Goal: Information Seeking & Learning: Learn about a topic

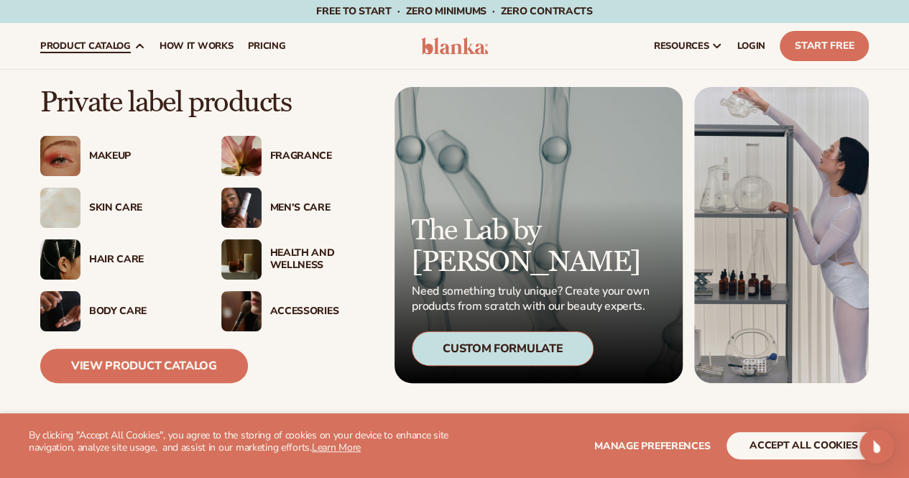
click at [102, 154] on div "Makeup" at bounding box center [140, 156] width 103 height 12
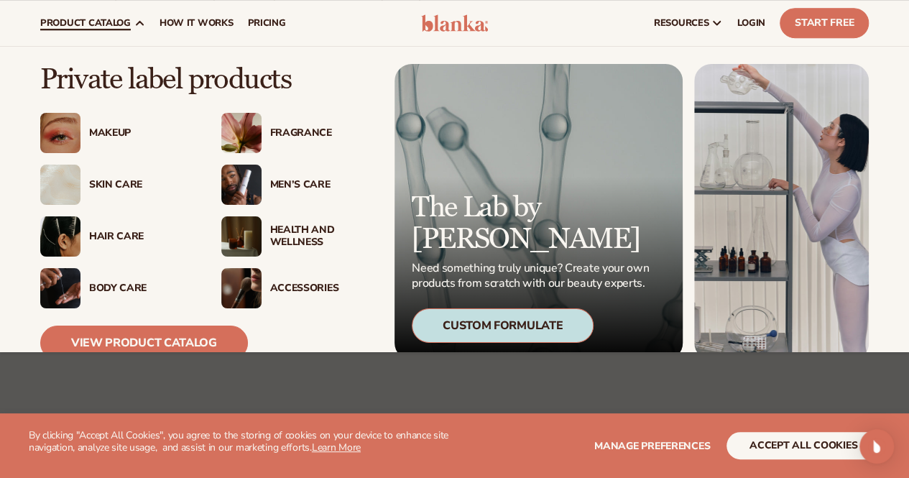
scroll to position [48, 0]
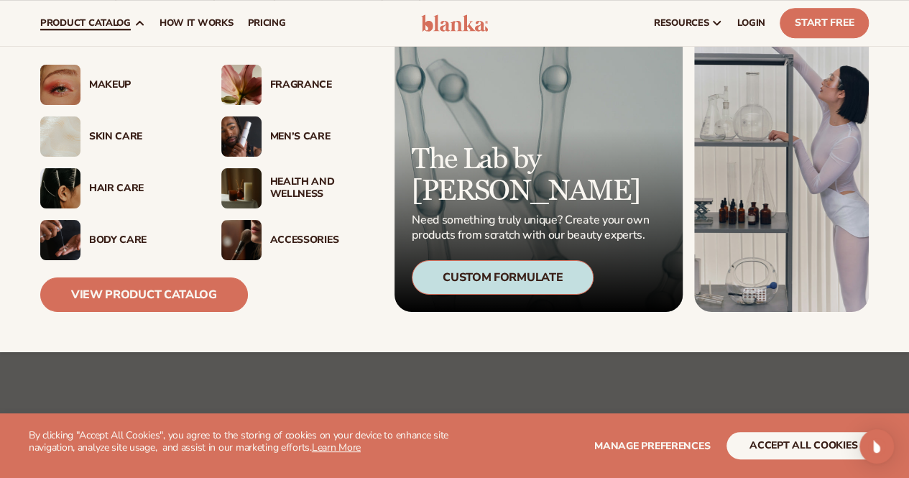
click at [116, 185] on div "Hair Care" at bounding box center [140, 189] width 103 height 12
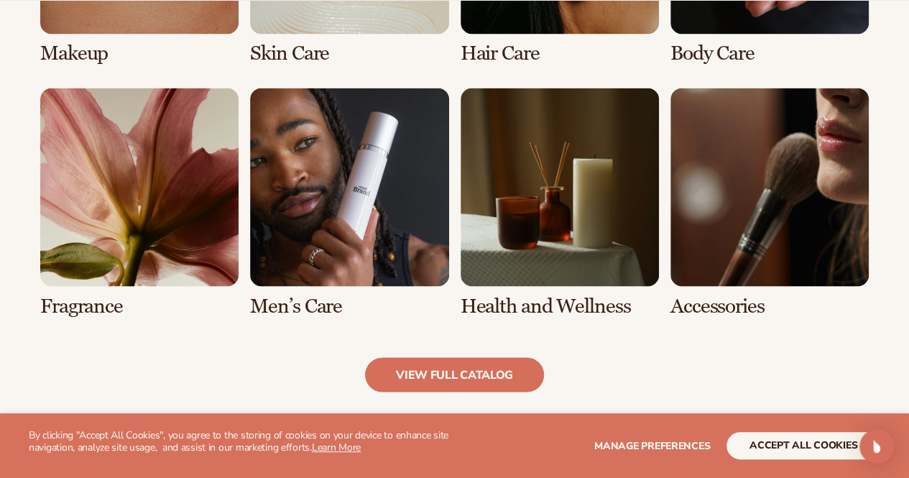
scroll to position [1244, 0]
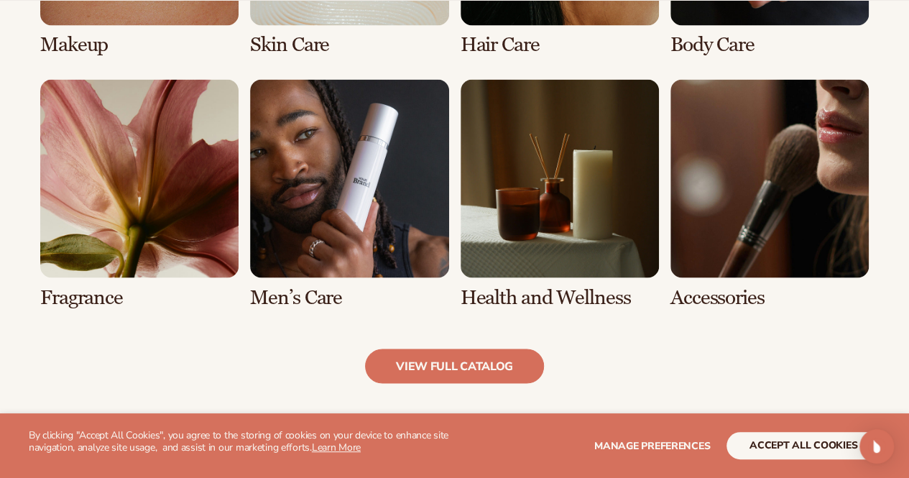
click at [299, 239] on link "6 / 8" at bounding box center [349, 193] width 198 height 229
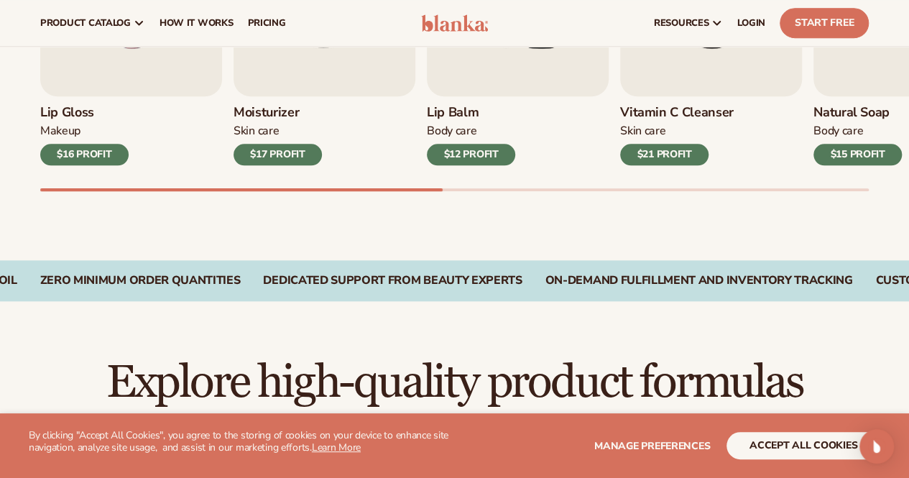
scroll to position [580, 0]
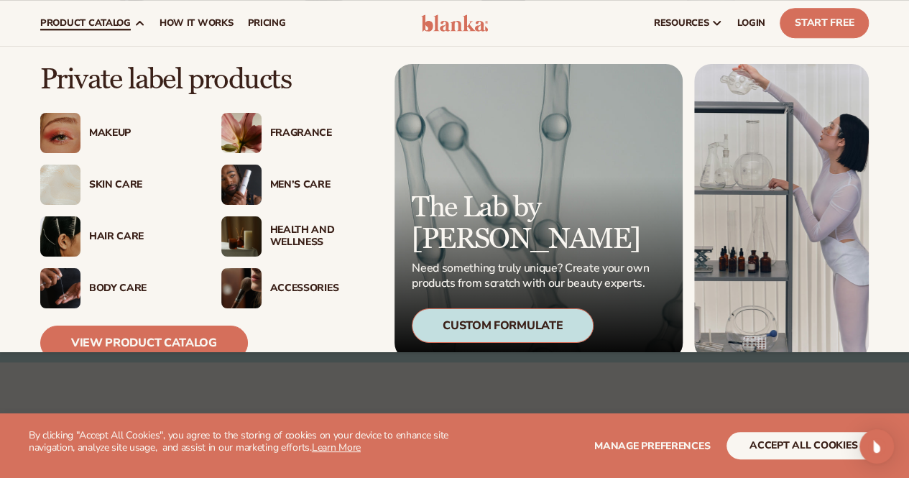
click at [264, 130] on div "Fragrance" at bounding box center [318, 133] width 112 height 12
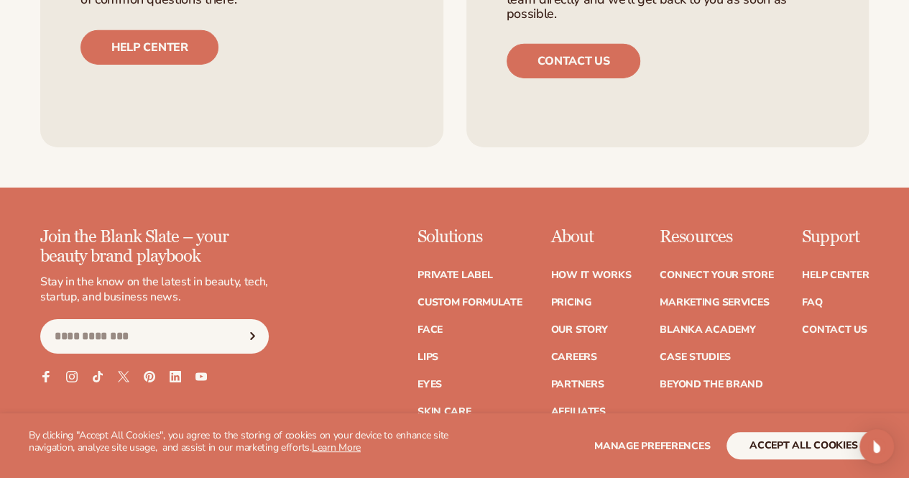
scroll to position [2337, 0]
